Goal: Check status: Check status

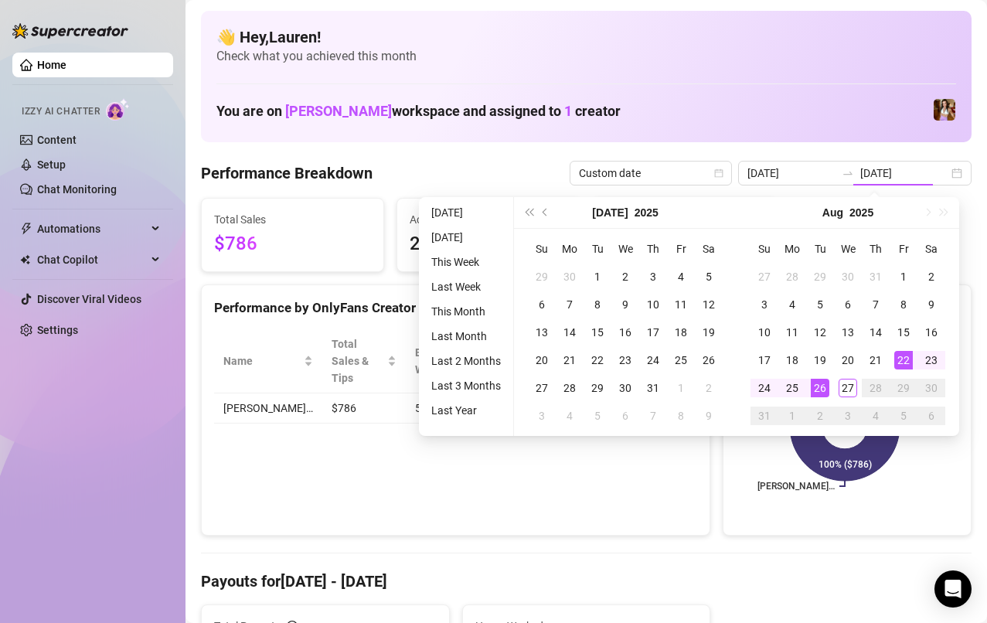
click at [902, 361] on div "22" at bounding box center [904, 360] width 19 height 19
type input "[DATE]"
click at [845, 394] on div "27" at bounding box center [848, 388] width 19 height 19
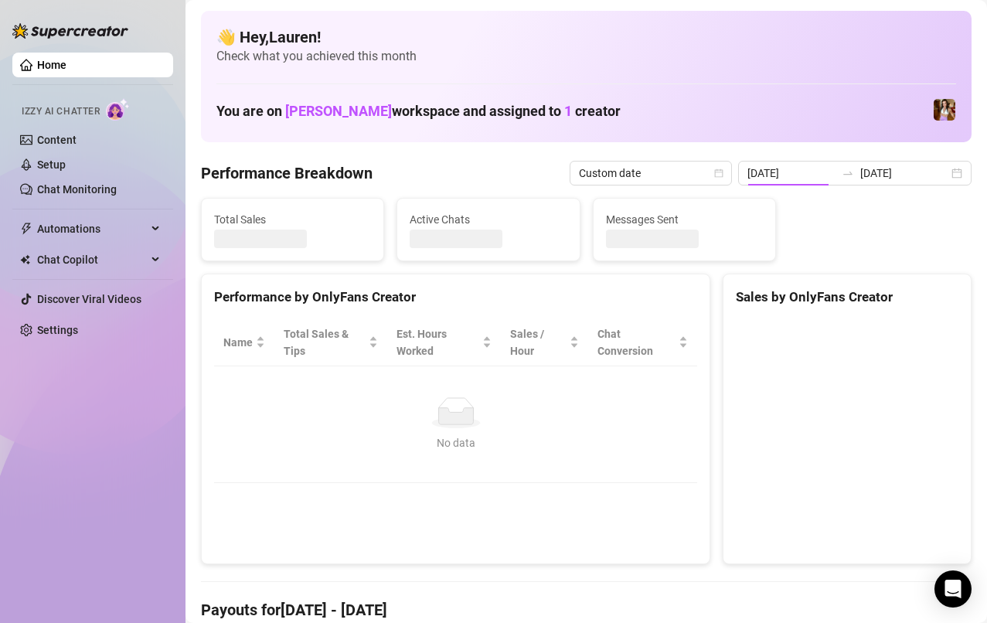
type input "[DATE]"
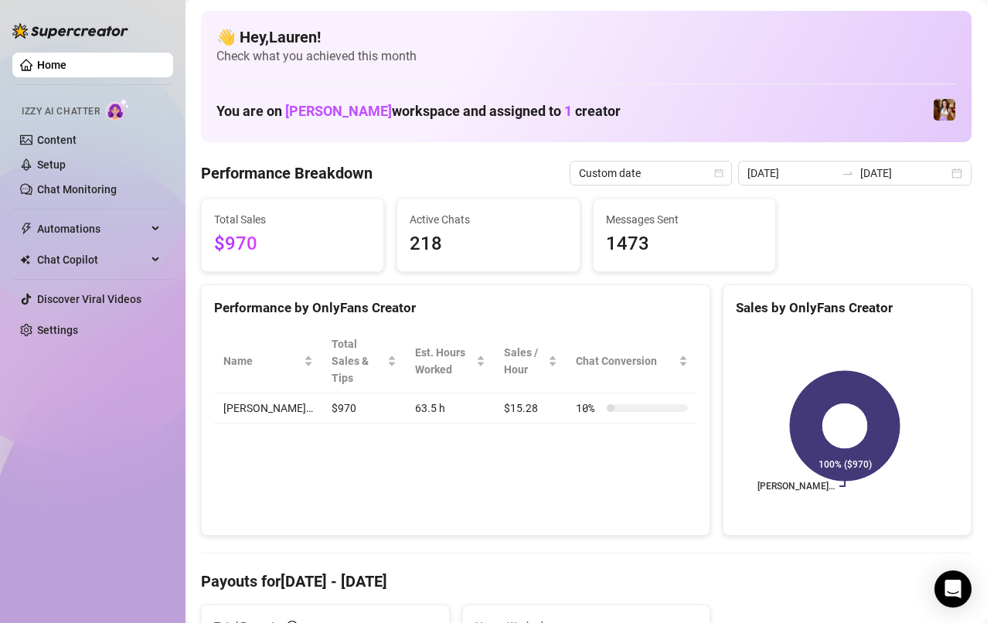
scroll to position [5, 0]
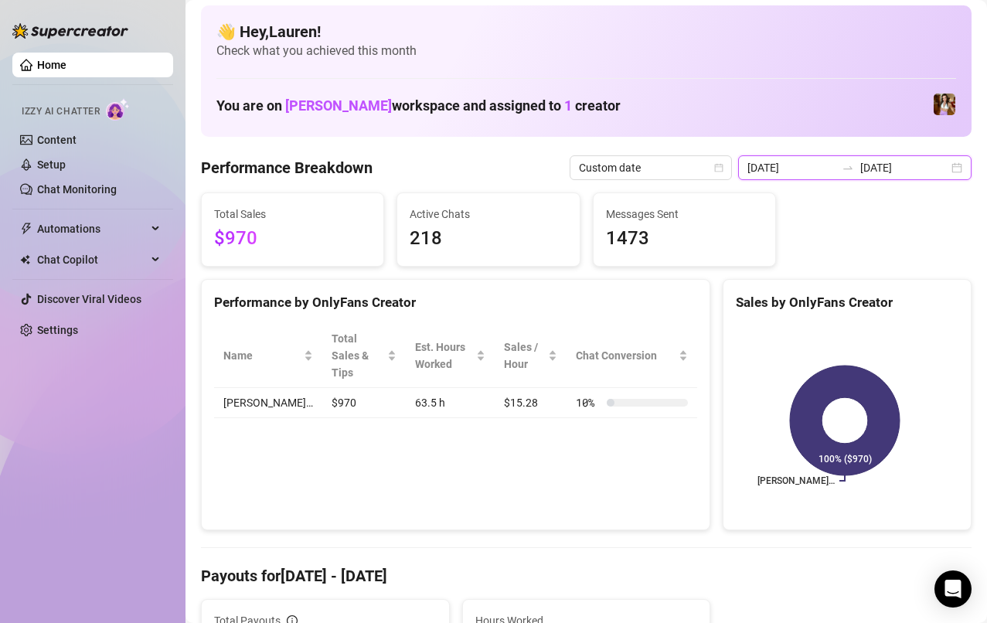
click at [919, 171] on input "[DATE]" at bounding box center [905, 167] width 88 height 17
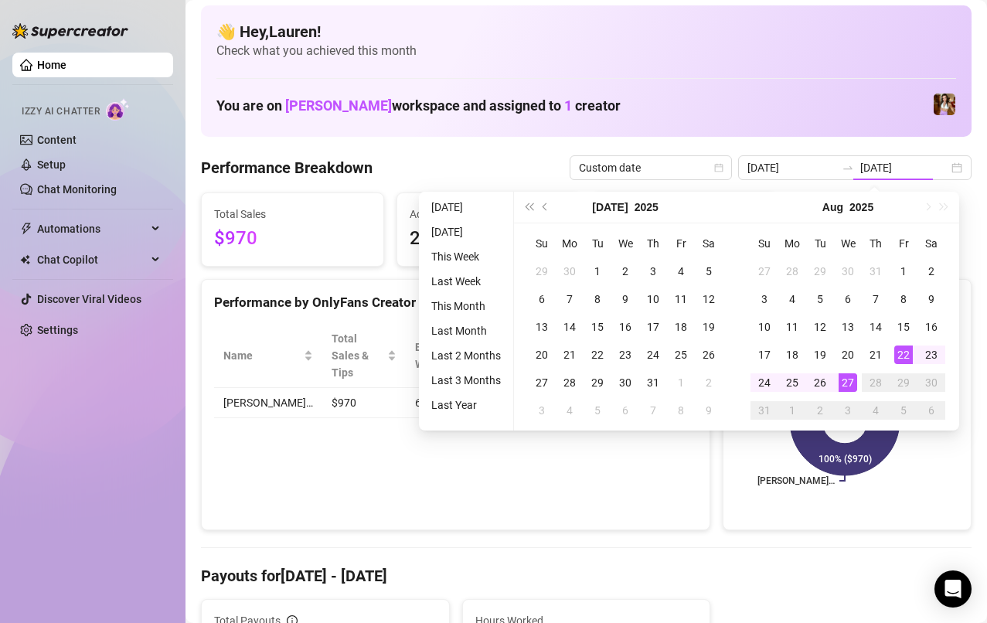
click at [898, 336] on div "15" at bounding box center [904, 327] width 19 height 19
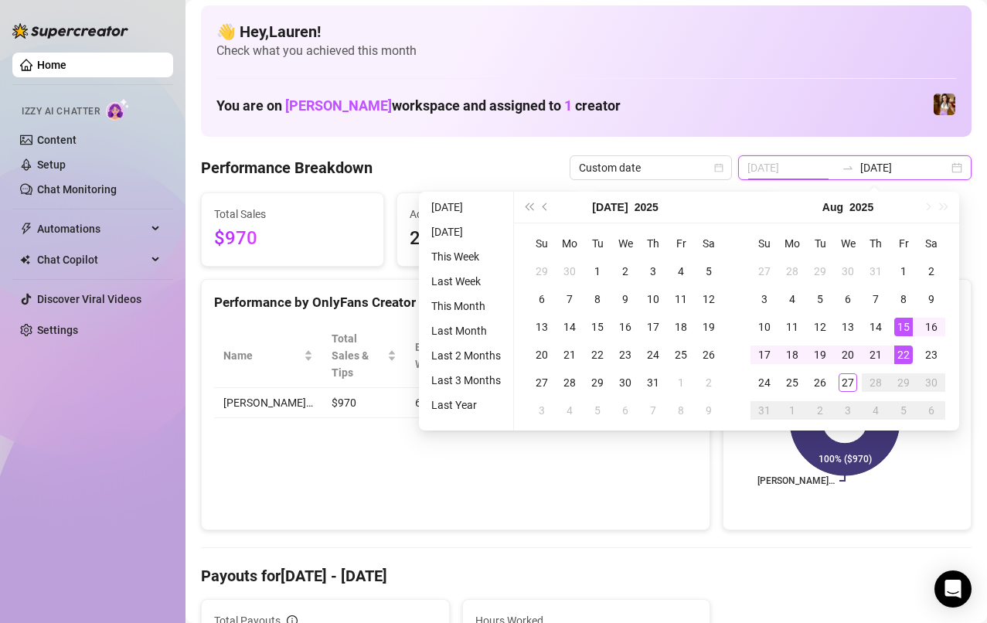
type input "[DATE]"
click at [874, 354] on div "21" at bounding box center [876, 355] width 19 height 19
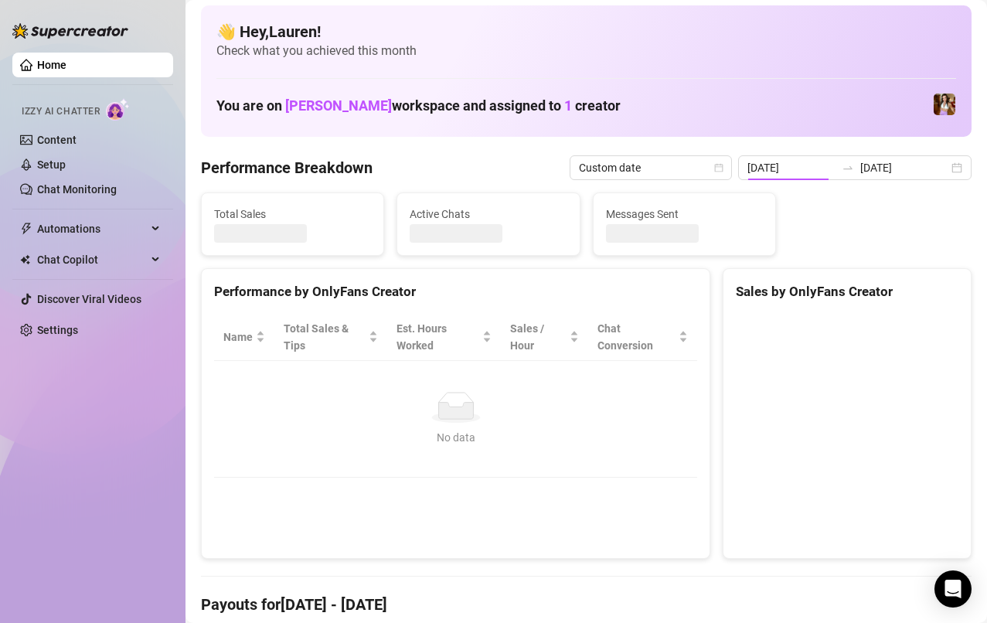
type input "[DATE]"
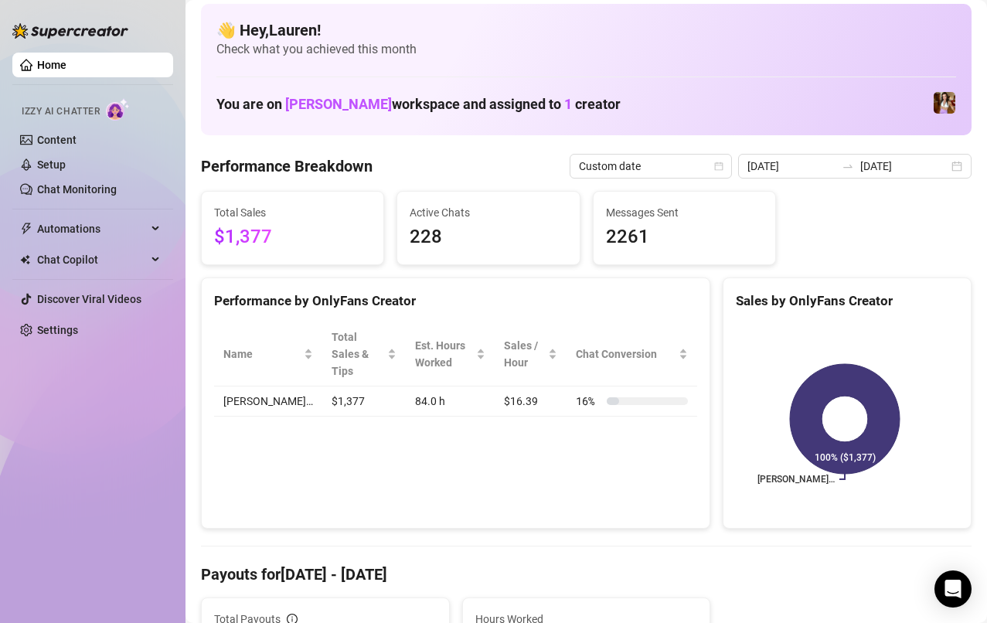
scroll to position [0, 0]
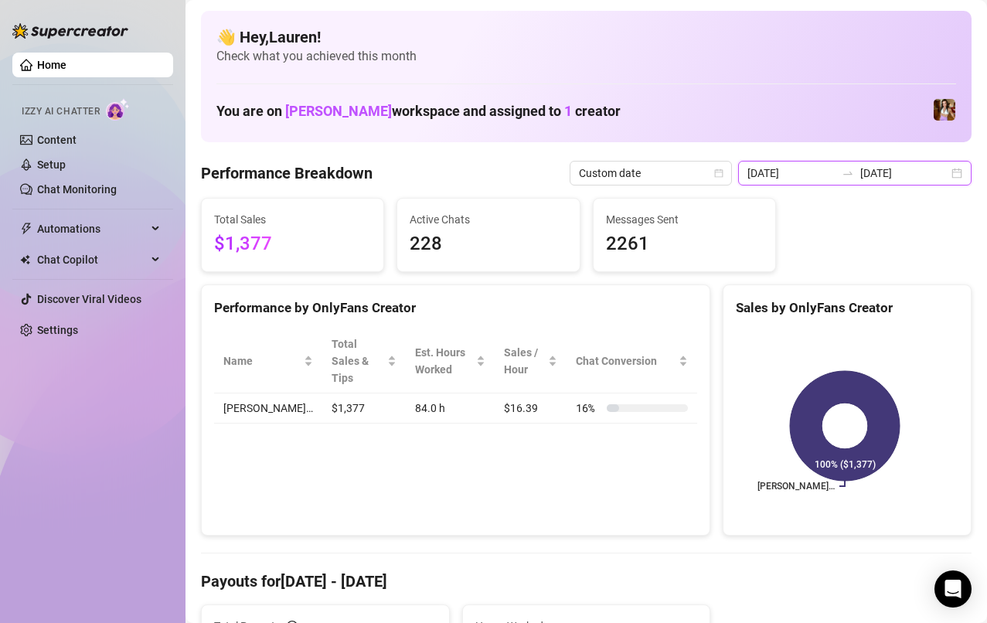
click at [909, 180] on input "[DATE]" at bounding box center [905, 173] width 88 height 17
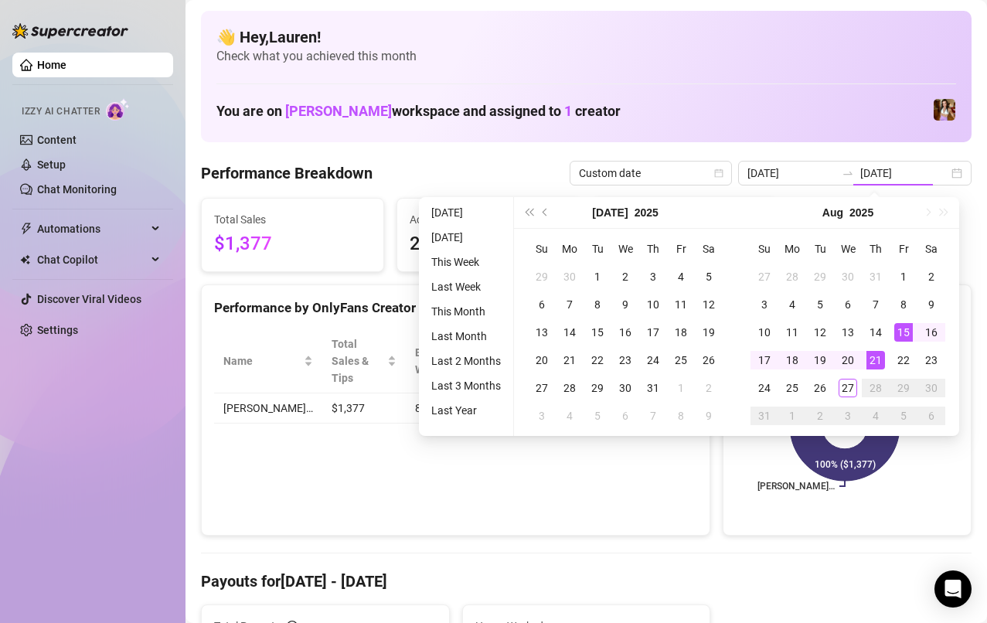
click at [906, 360] on div "22" at bounding box center [904, 360] width 19 height 19
type input "[DATE]"
click at [848, 387] on div "27" at bounding box center [848, 388] width 19 height 19
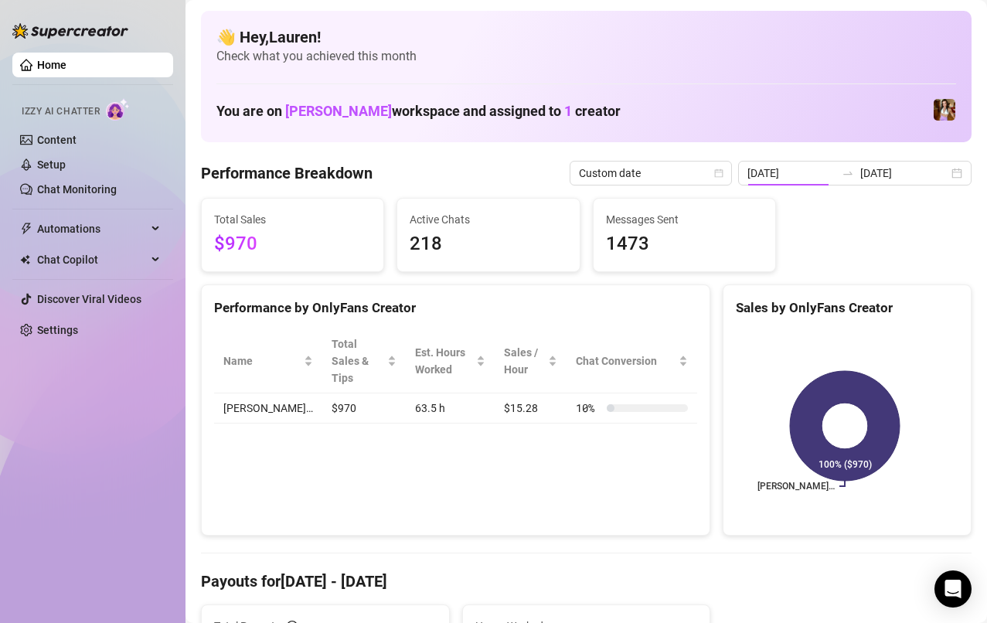
type input "[DATE]"
click at [906, 174] on input "[DATE]" at bounding box center [905, 173] width 88 height 17
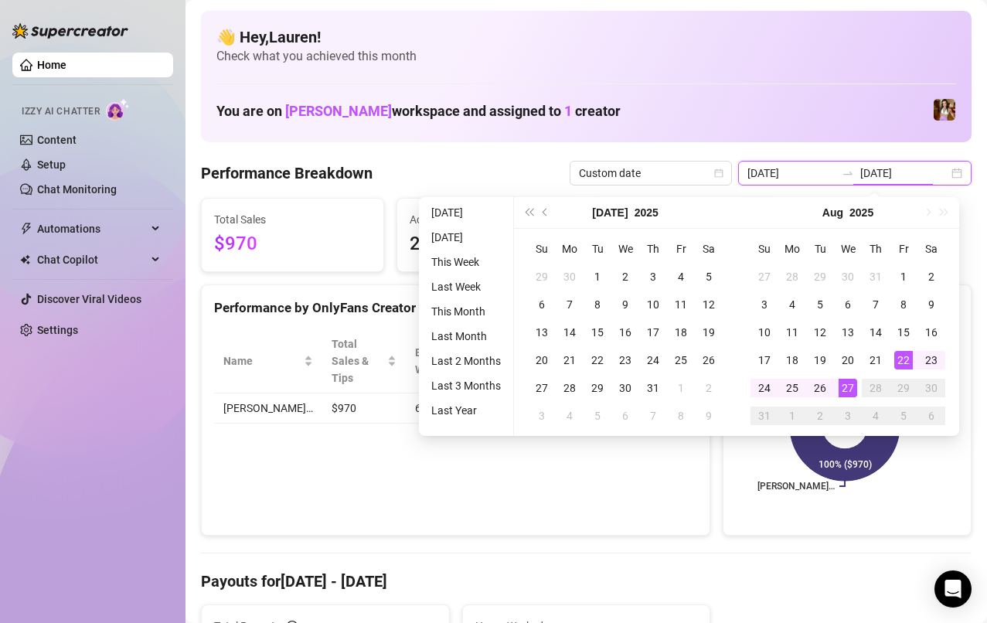
click at [931, 175] on input "[DATE]" at bounding box center [905, 173] width 88 height 17
click at [484, 176] on div "Performance Breakdown Custom date [DATE] [DATE]" at bounding box center [586, 173] width 771 height 25
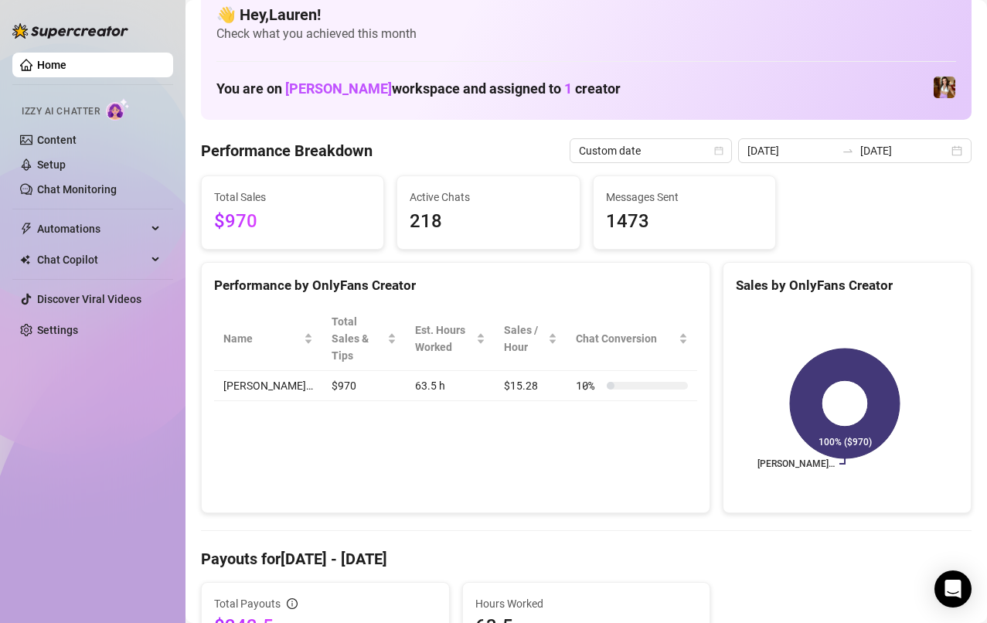
scroll to position [12, 0]
